Goal: Entertainment & Leisure: Consume media (video, audio)

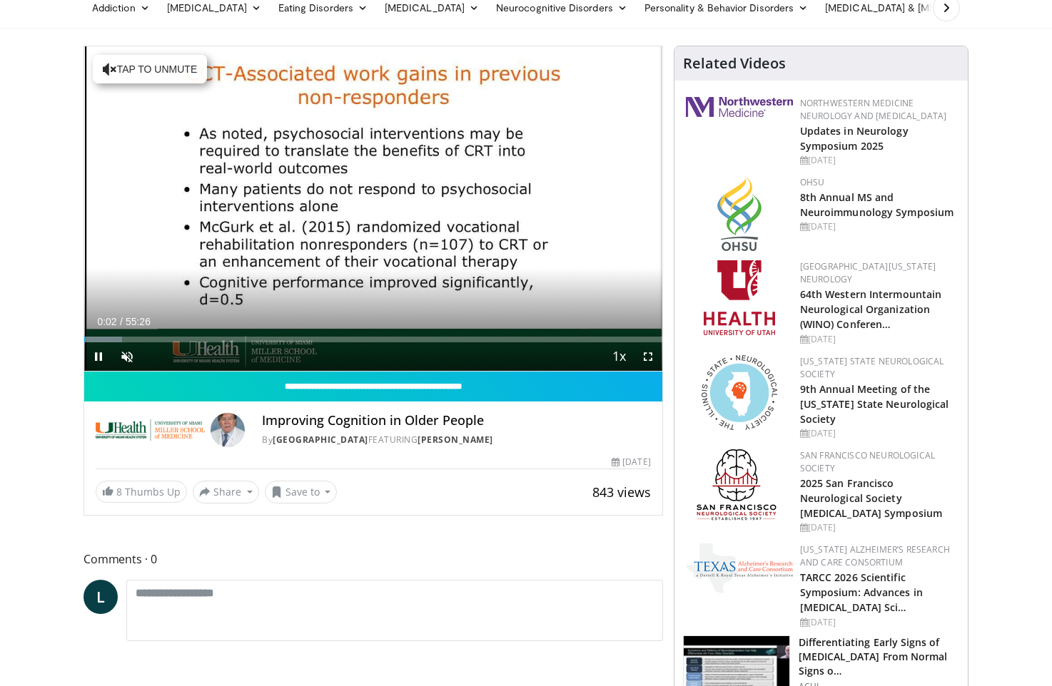
scroll to position [65, 0]
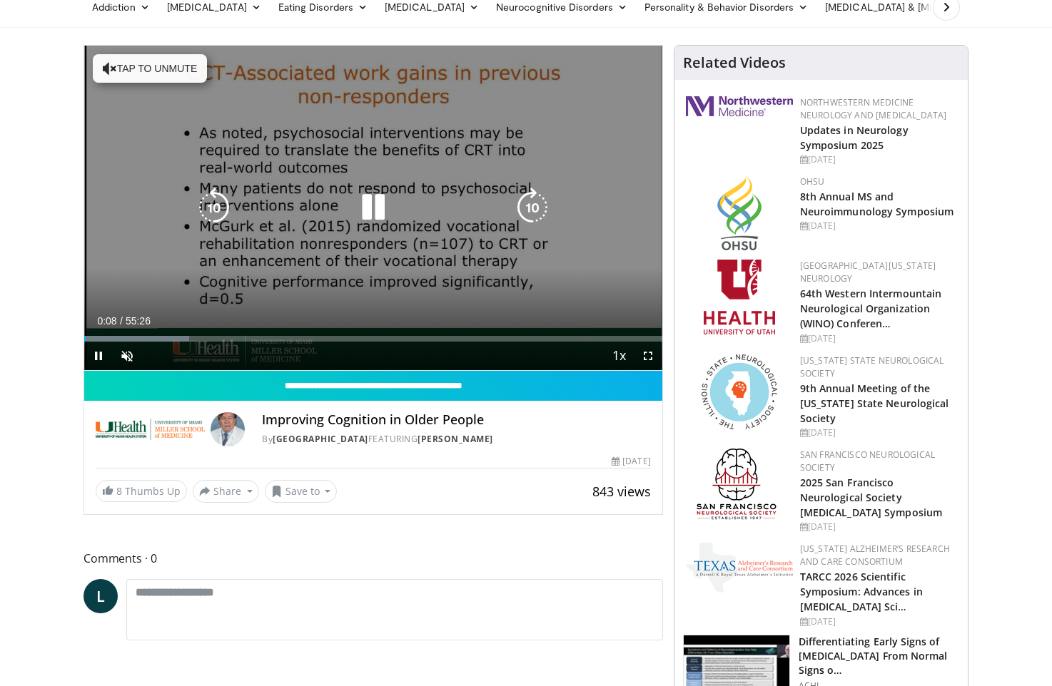
click at [535, 208] on icon "Video Player" at bounding box center [532, 208] width 40 height 40
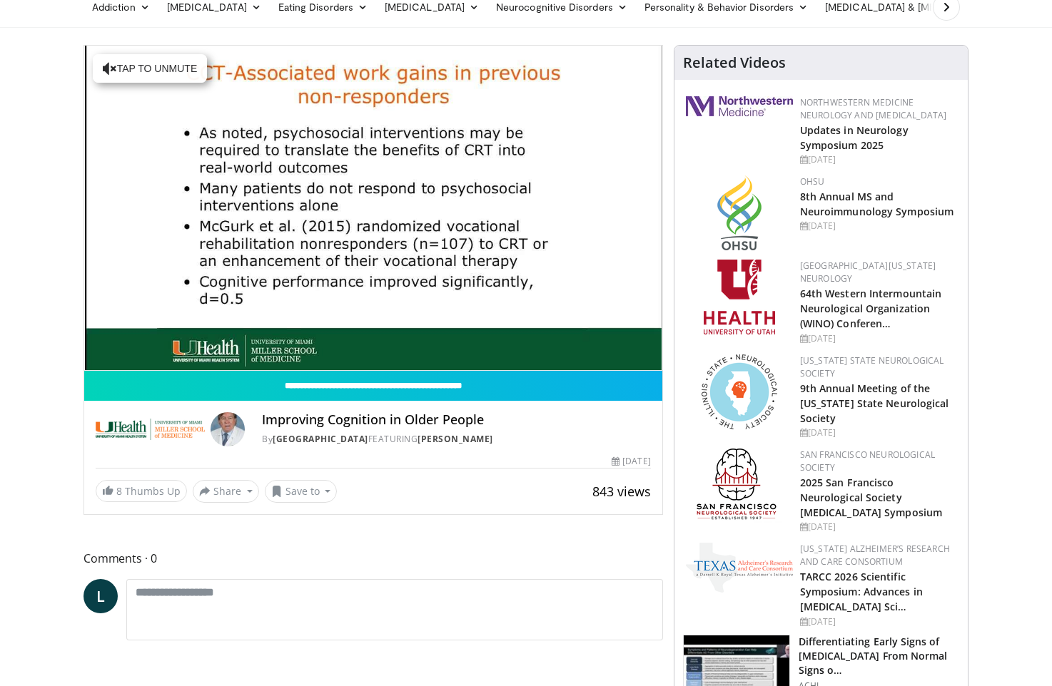
click at [535, 208] on div "10 seconds Tap to unmute" at bounding box center [373, 208] width 578 height 325
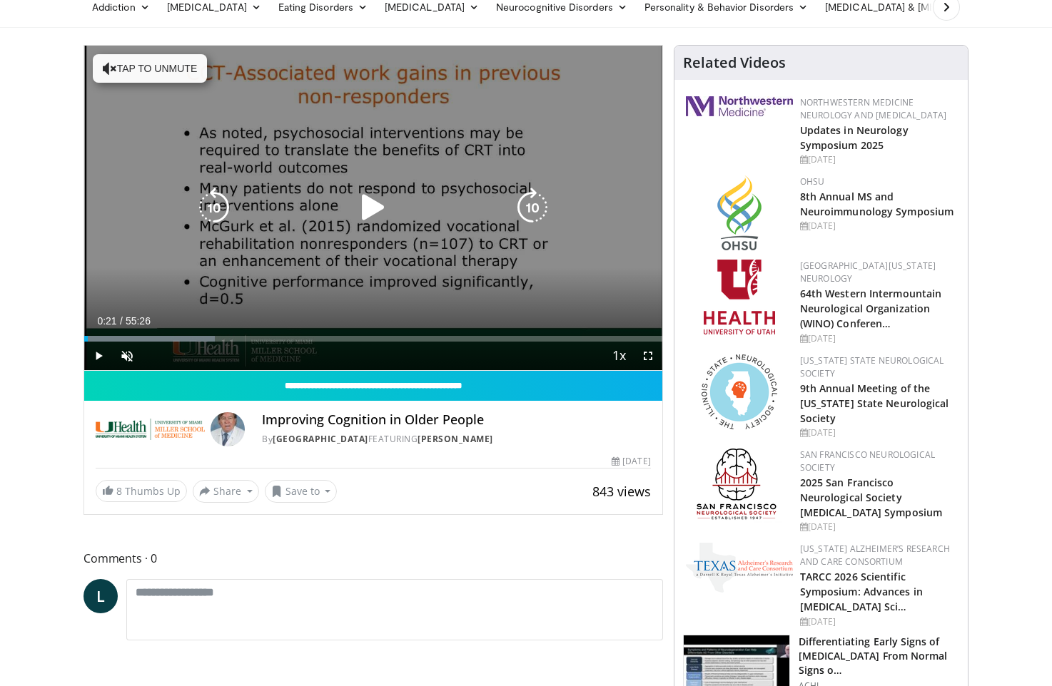
click at [532, 210] on icon "Video Player" at bounding box center [532, 208] width 40 height 40
click at [531, 209] on icon "Video Player" at bounding box center [532, 208] width 40 height 40
click at [215, 210] on icon "Video Player" at bounding box center [214, 208] width 40 height 40
click at [532, 205] on icon "Video Player" at bounding box center [532, 208] width 40 height 40
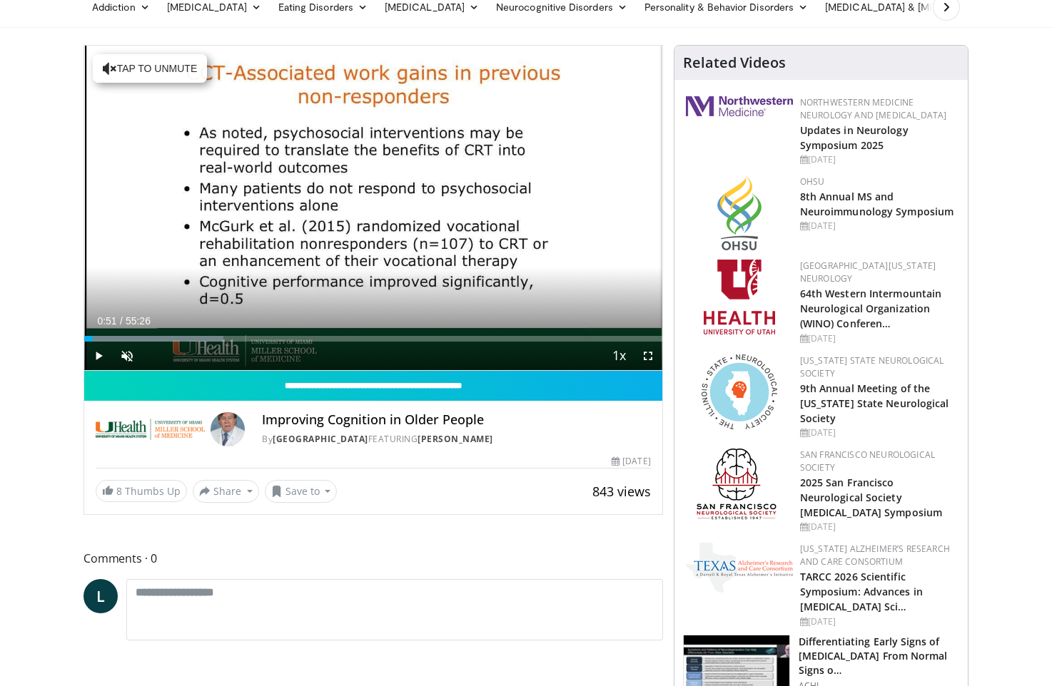
click at [532, 205] on div "10 seconds Tap to unmute" at bounding box center [373, 208] width 578 height 325
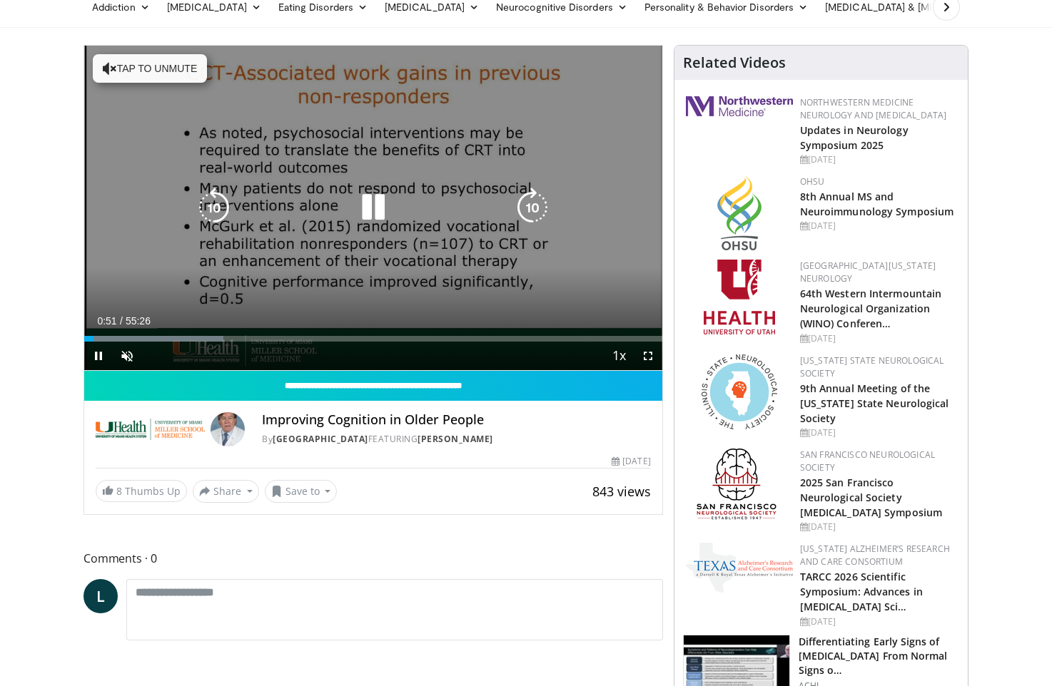
click at [541, 205] on icon "Video Player" at bounding box center [532, 208] width 40 height 40
click at [529, 206] on icon "Video Player" at bounding box center [532, 208] width 40 height 40
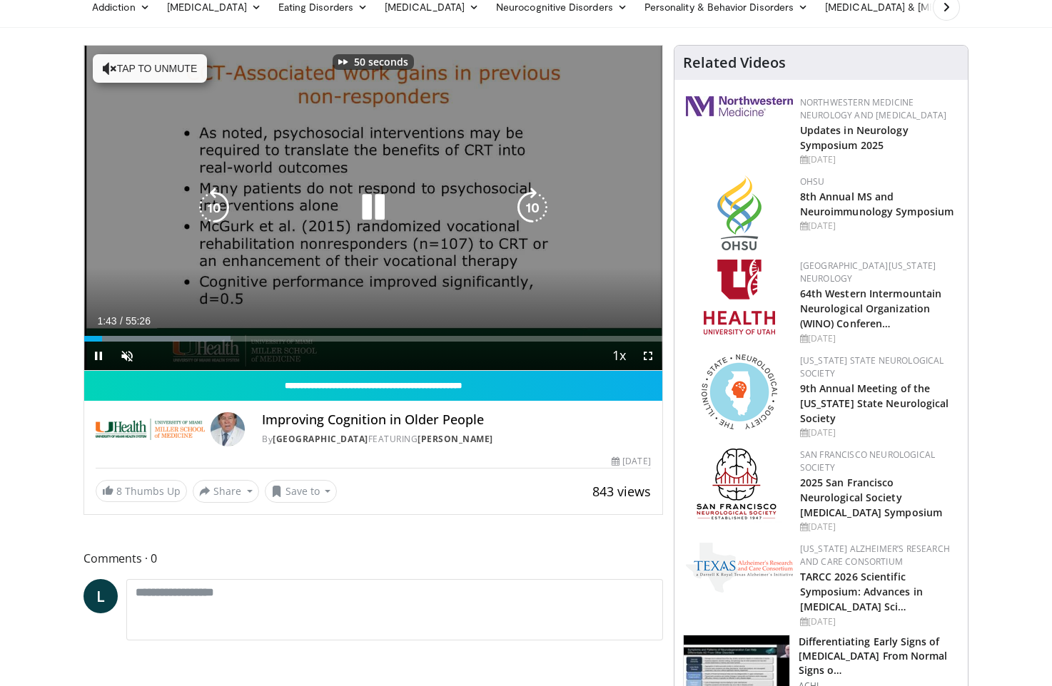
click at [529, 206] on icon "Video Player" at bounding box center [532, 208] width 40 height 40
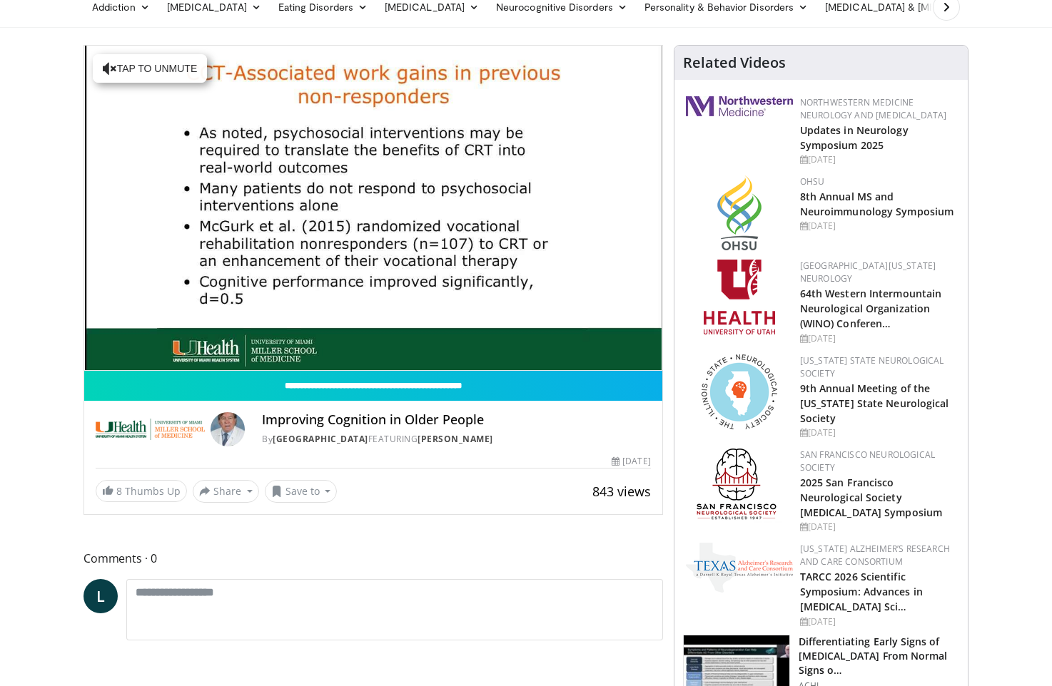
click at [529, 206] on div "70 seconds Tap to unmute" at bounding box center [373, 208] width 578 height 325
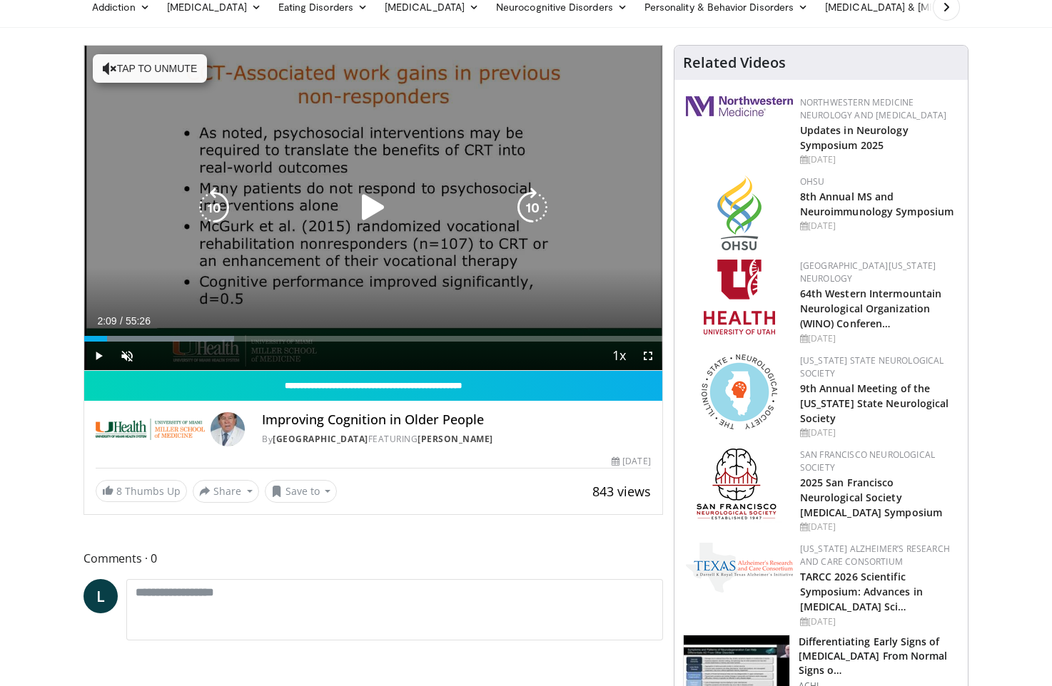
click at [529, 206] on icon "Video Player" at bounding box center [532, 208] width 40 height 40
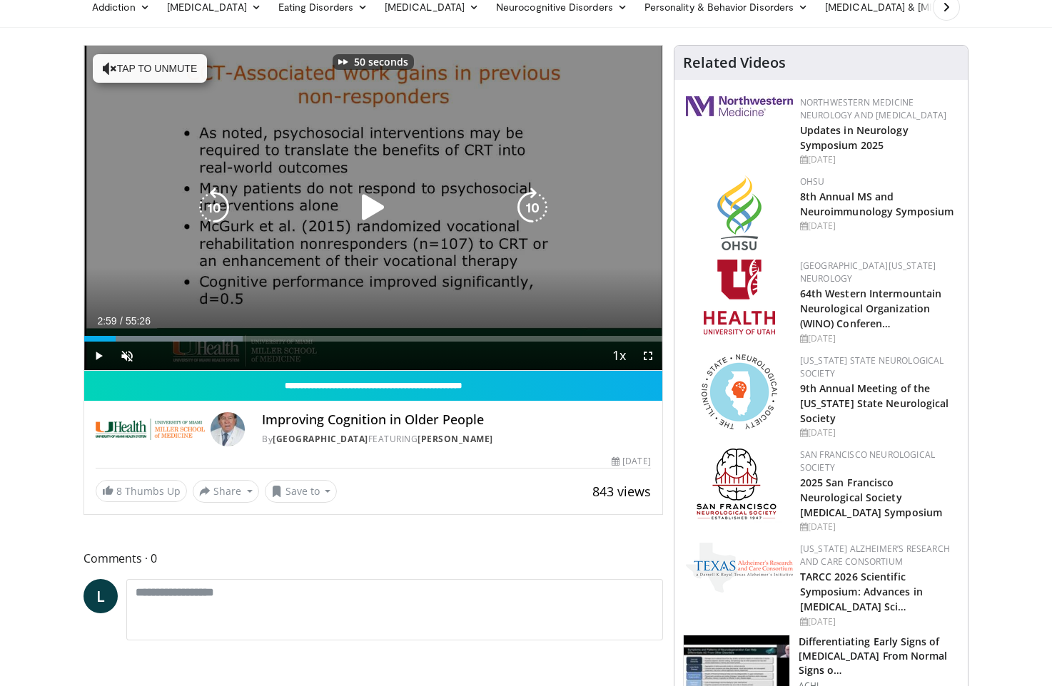
click at [529, 206] on icon "Video Player" at bounding box center [532, 208] width 40 height 40
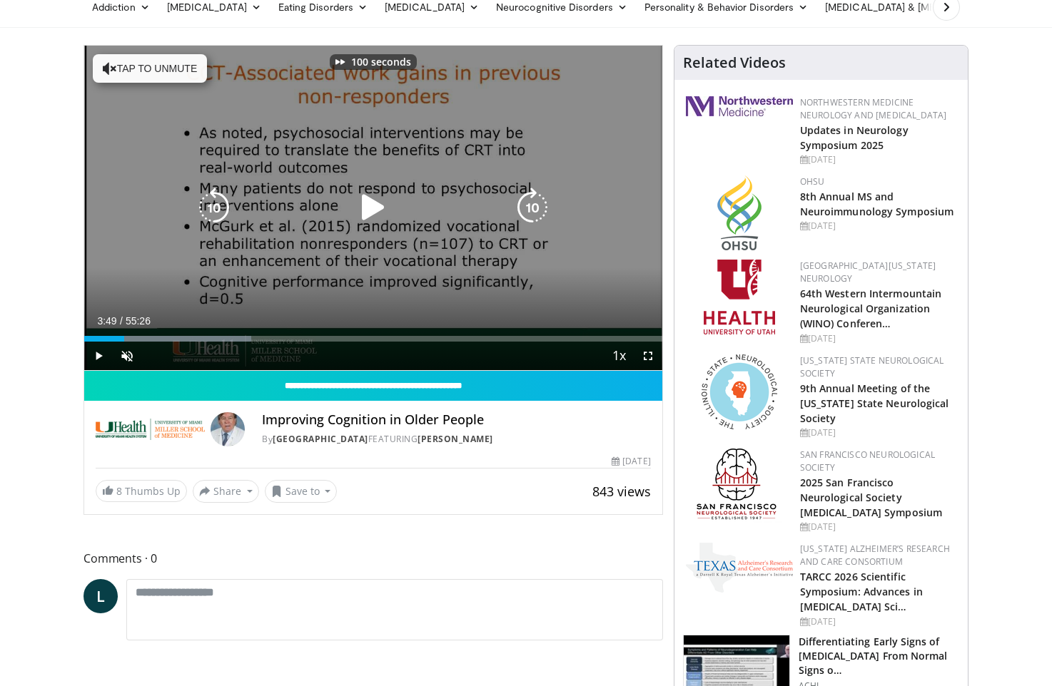
click at [529, 206] on icon "Video Player" at bounding box center [532, 208] width 40 height 40
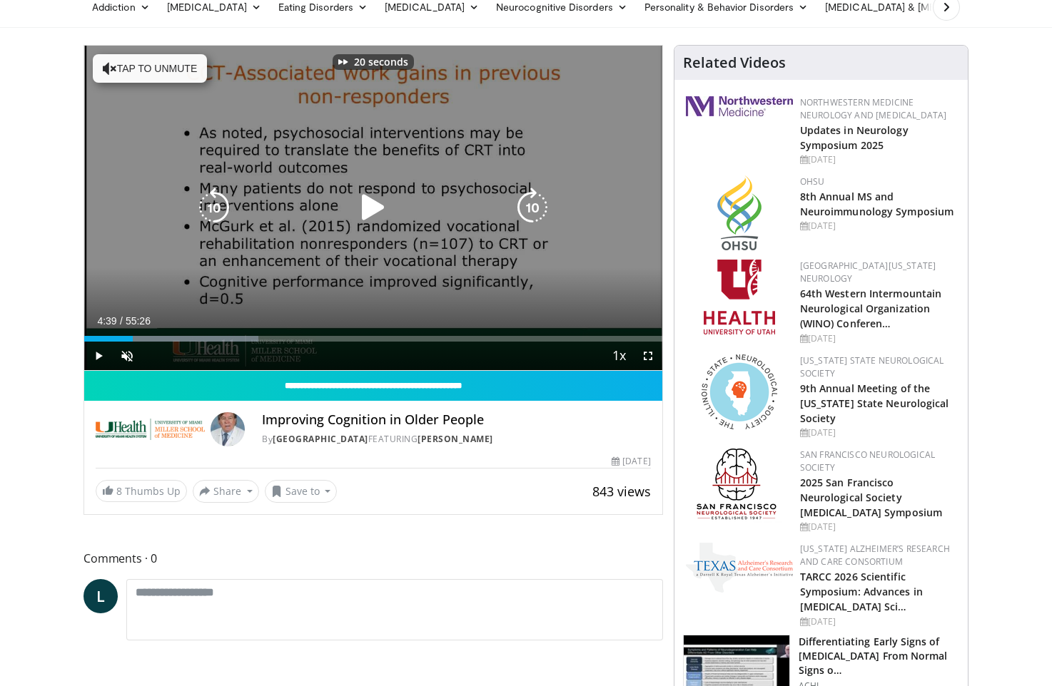
click at [529, 206] on icon "Video Player" at bounding box center [532, 208] width 40 height 40
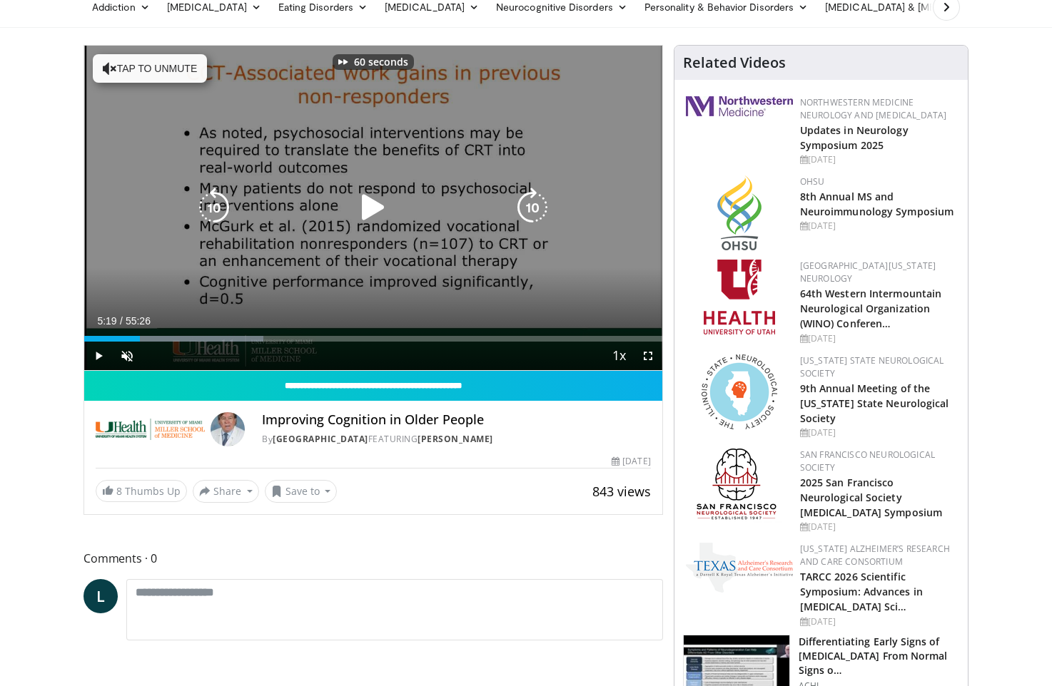
click at [529, 206] on icon "Video Player" at bounding box center [532, 208] width 40 height 40
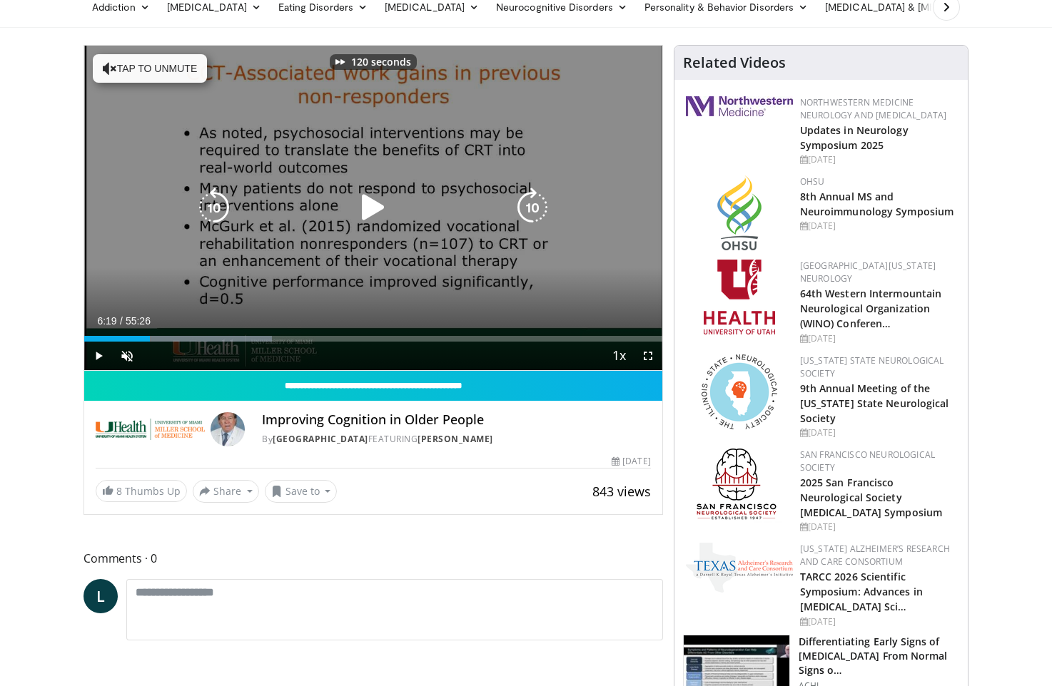
click at [529, 206] on icon "Video Player" at bounding box center [532, 208] width 40 height 40
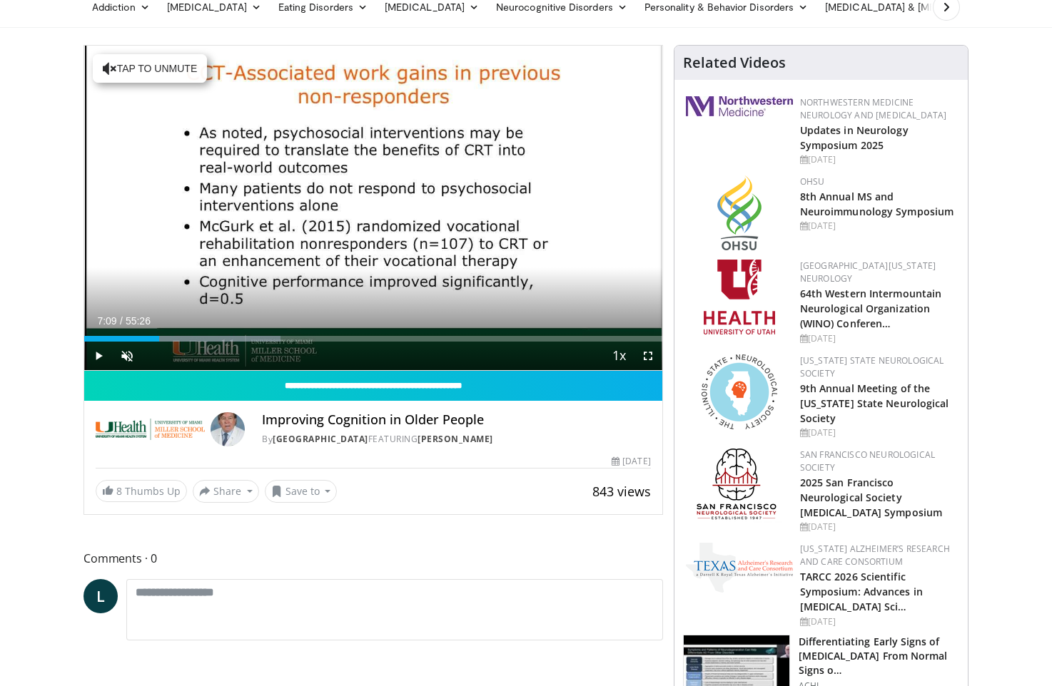
click at [529, 206] on div "170 seconds Tap to unmute" at bounding box center [373, 208] width 578 height 325
